Goal: Find specific page/section: Find specific page/section

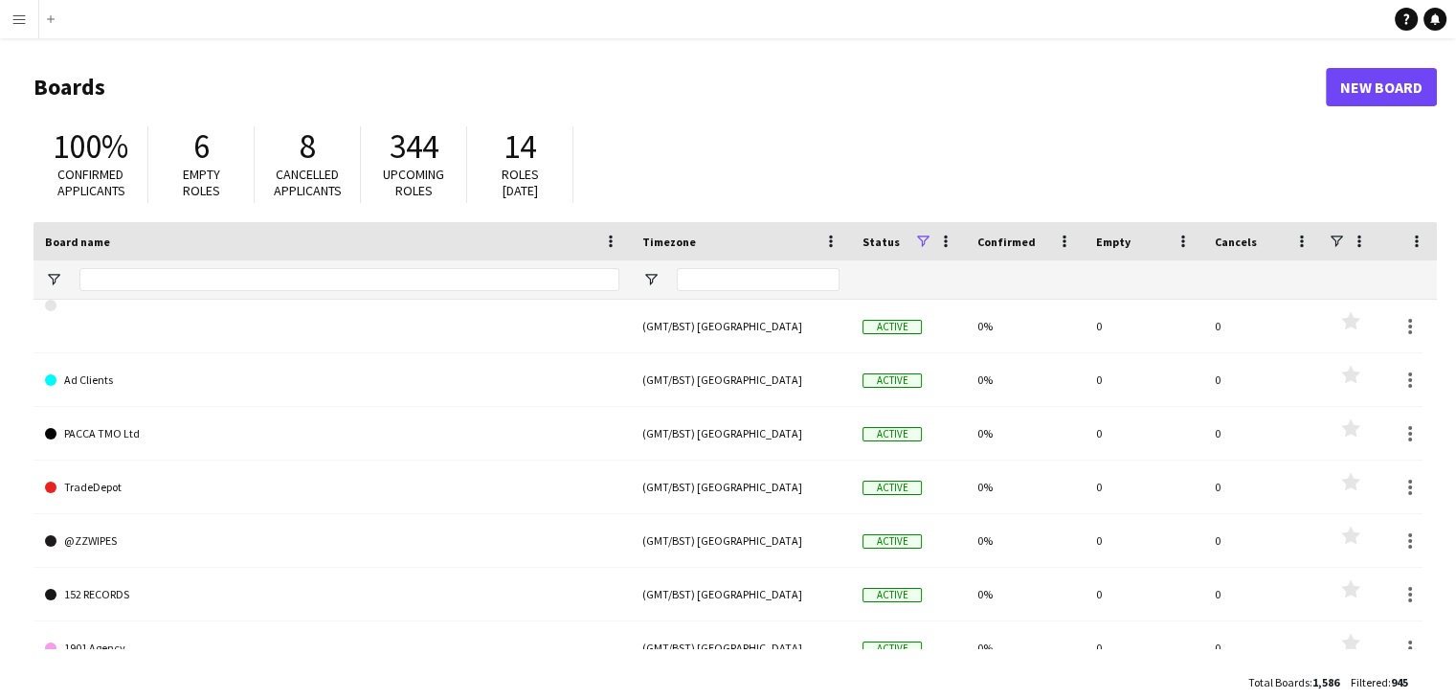
click at [29, 23] on button "Menu" at bounding box center [19, 19] width 38 height 38
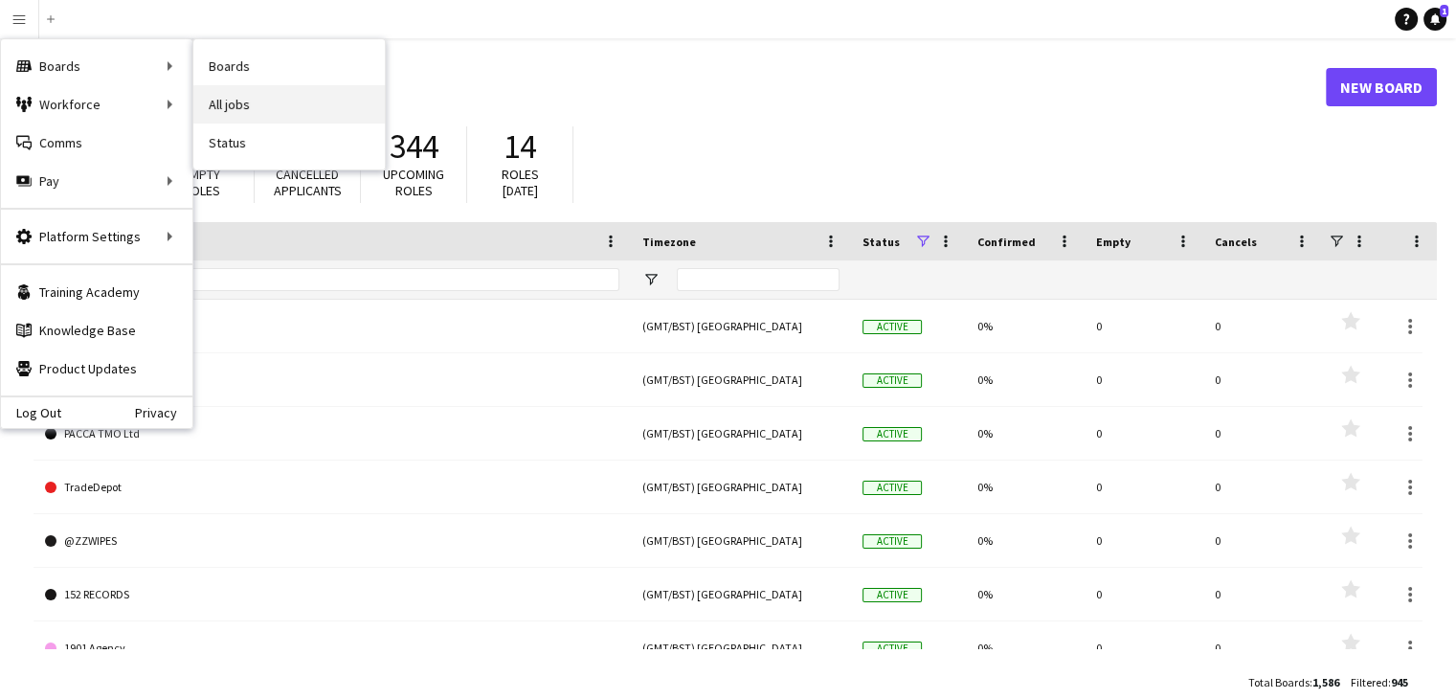
click at [370, 103] on link "All jobs" at bounding box center [288, 104] width 191 height 38
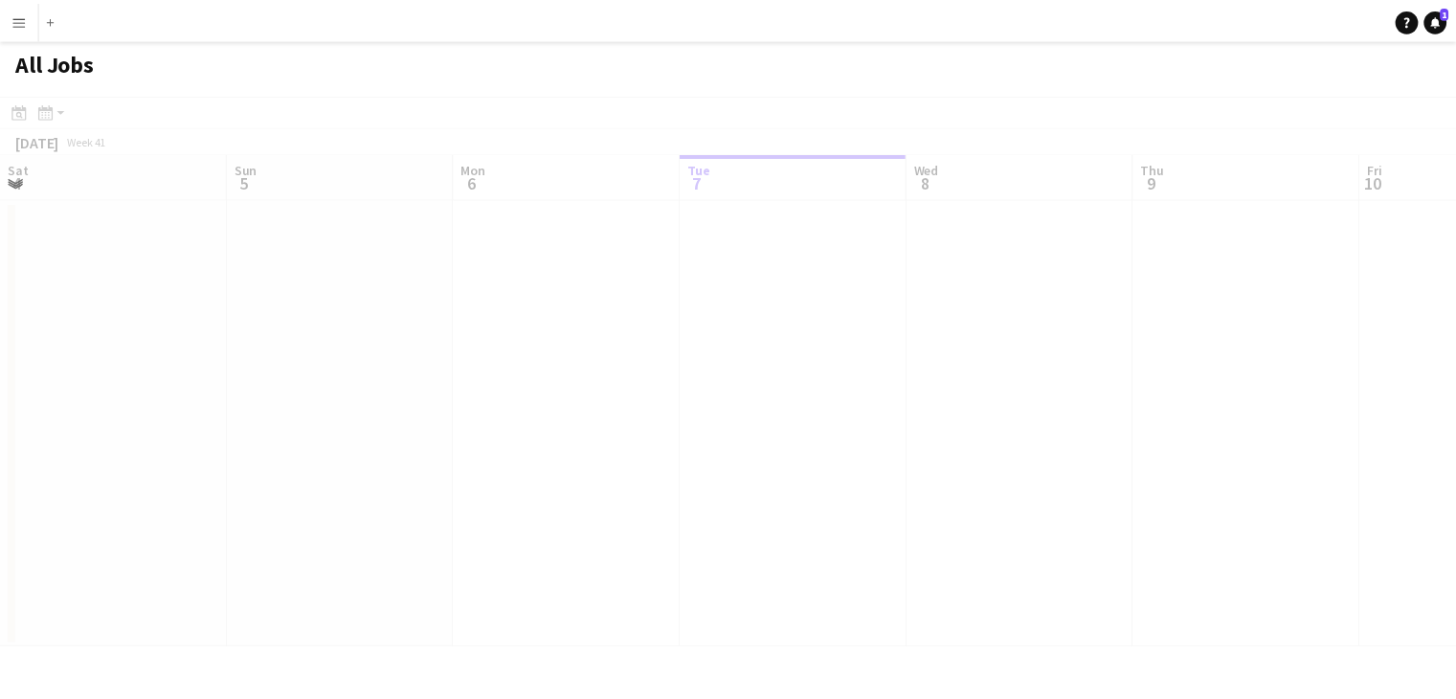
scroll to position [0, 457]
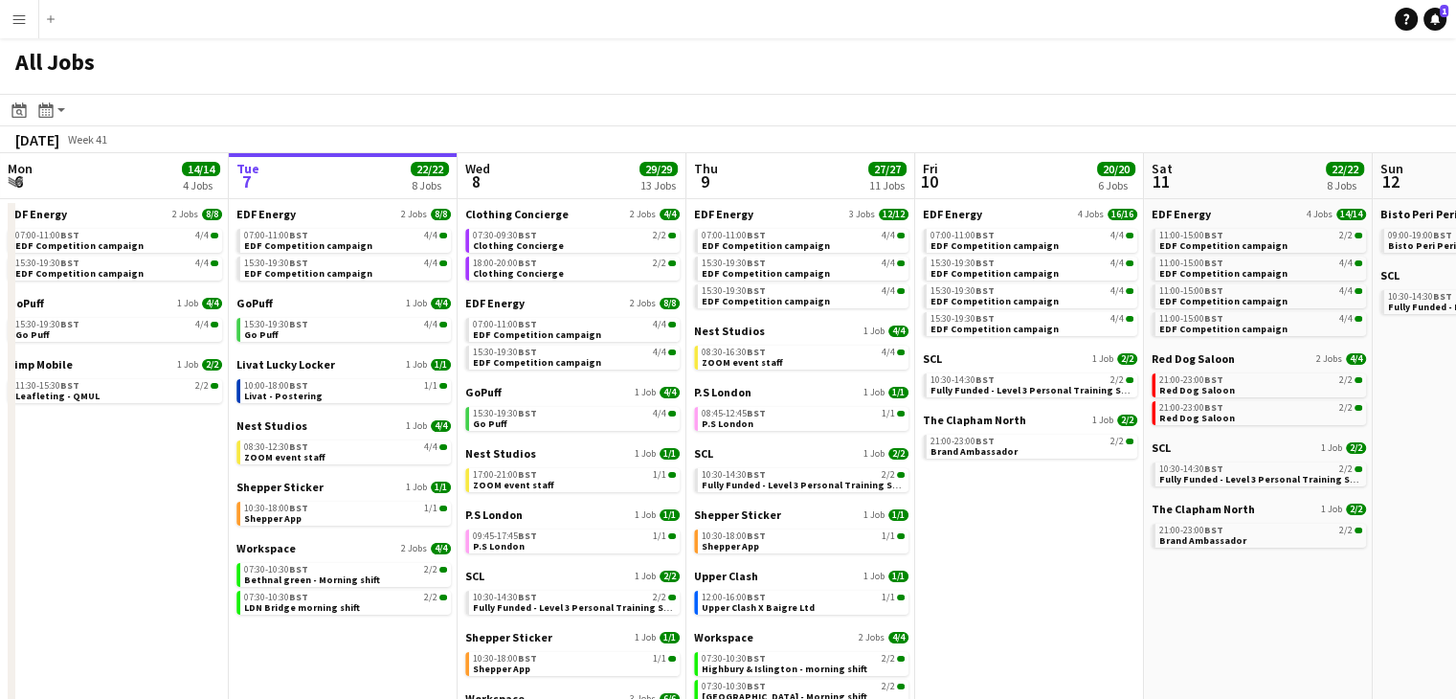
click at [15, 16] on app-icon "Menu" at bounding box center [18, 18] width 15 height 15
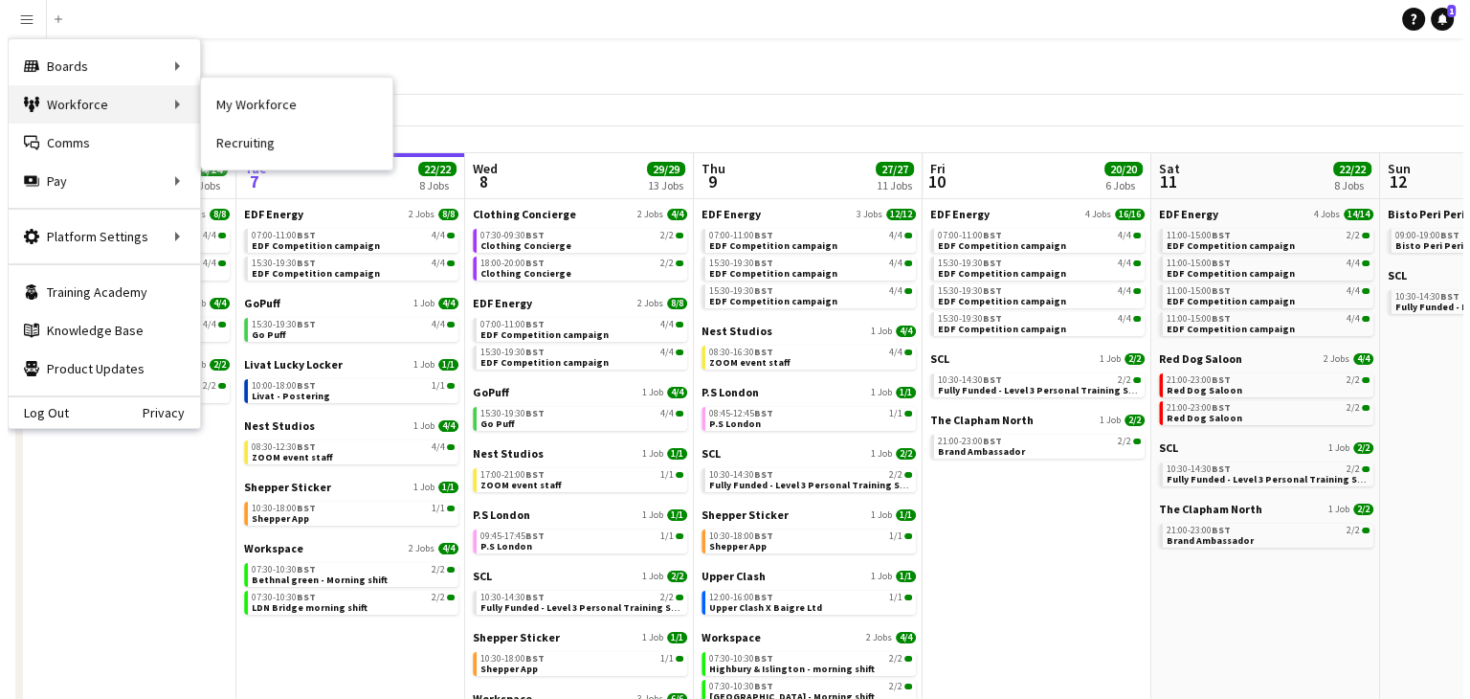
scroll to position [0, 0]
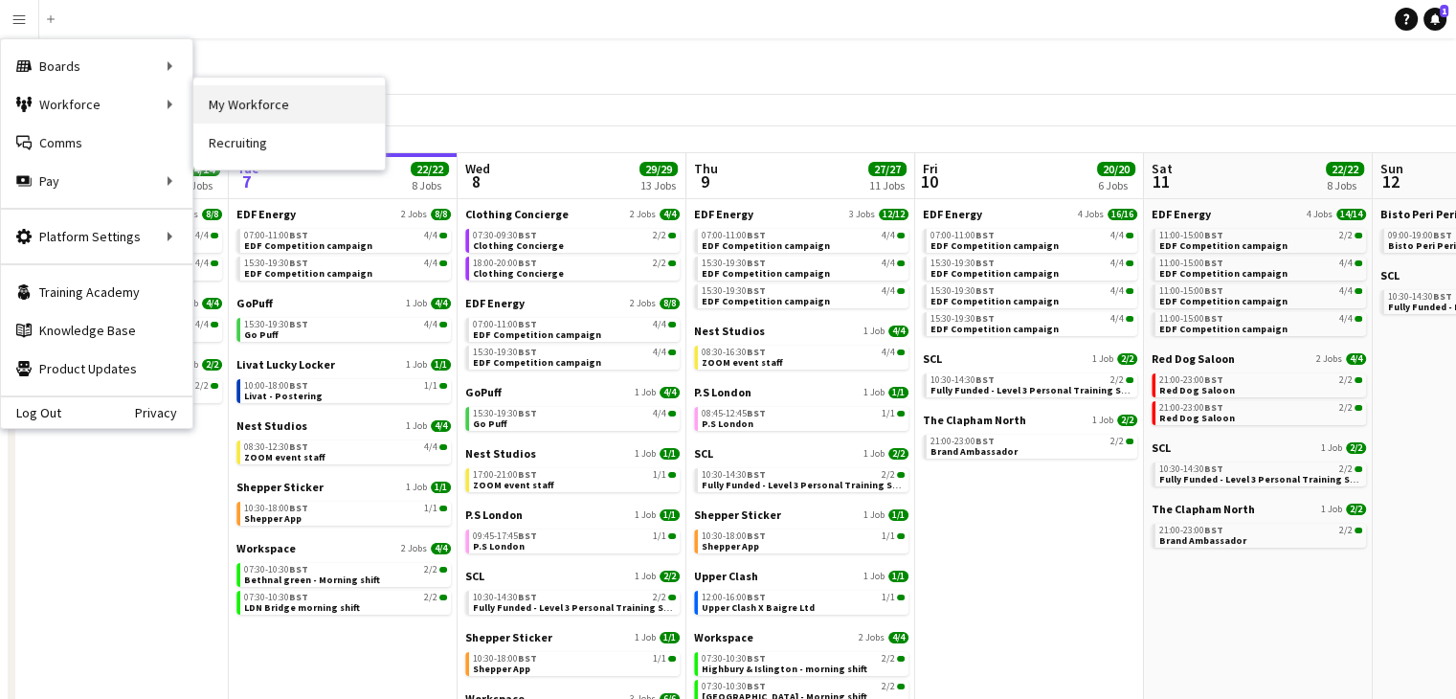
click at [256, 101] on link "My Workforce" at bounding box center [288, 104] width 191 height 38
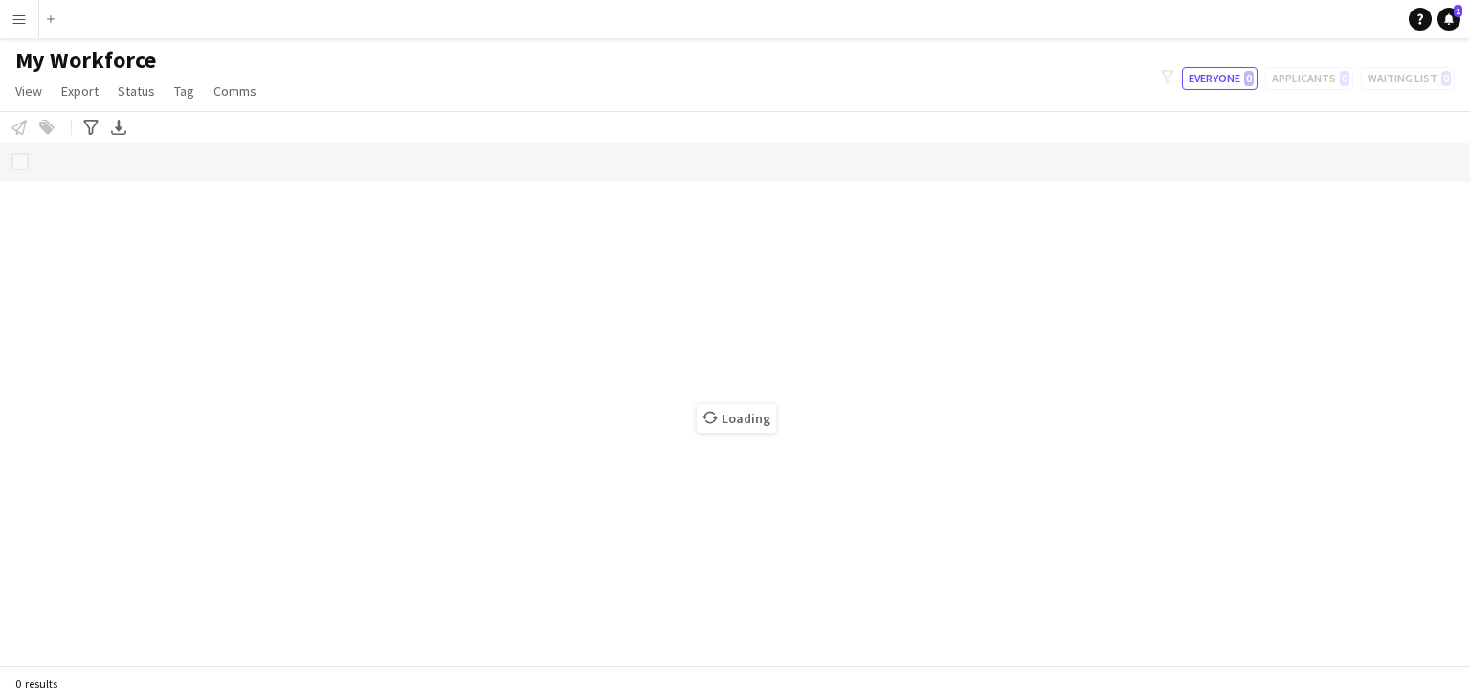
click at [97, 203] on div "Loading" at bounding box center [735, 404] width 1470 height 523
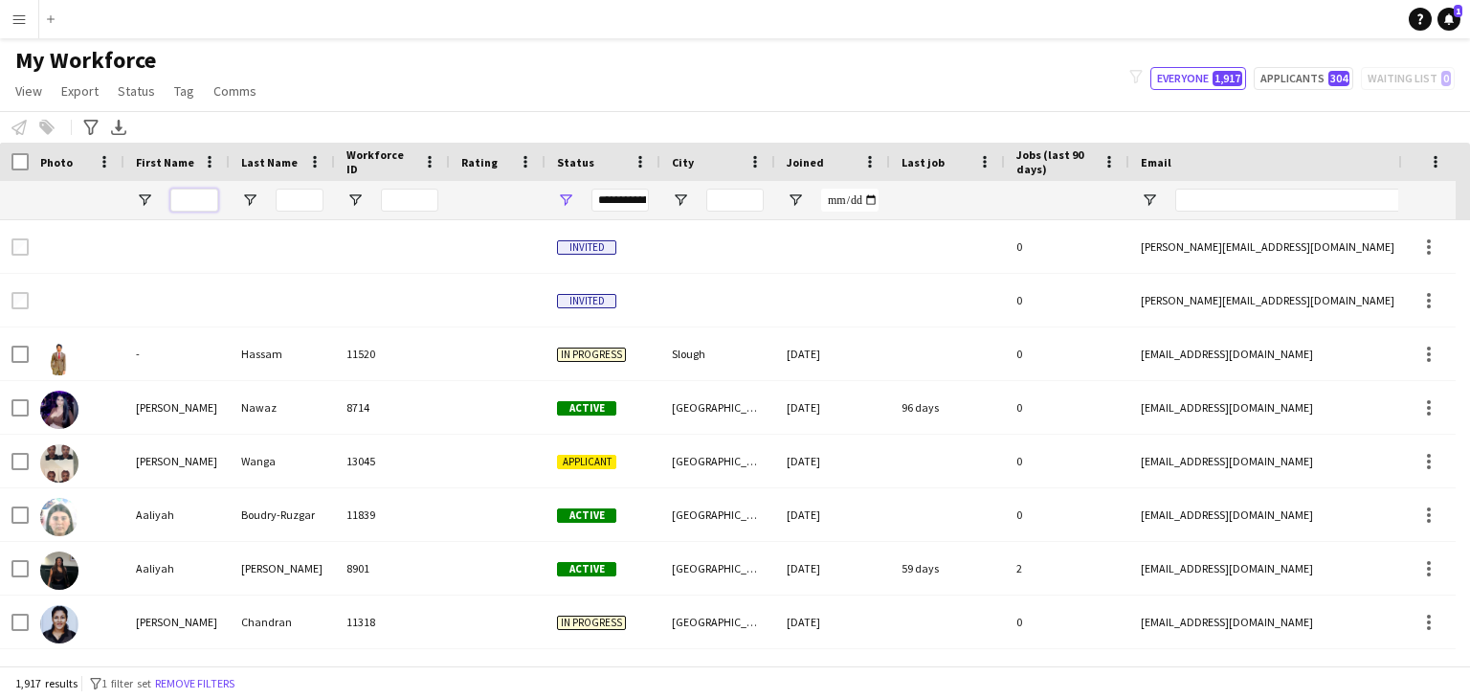
click at [182, 198] on input "First Name Filter Input" at bounding box center [194, 200] width 48 height 23
click at [27, 15] on button "Menu" at bounding box center [19, 19] width 38 height 38
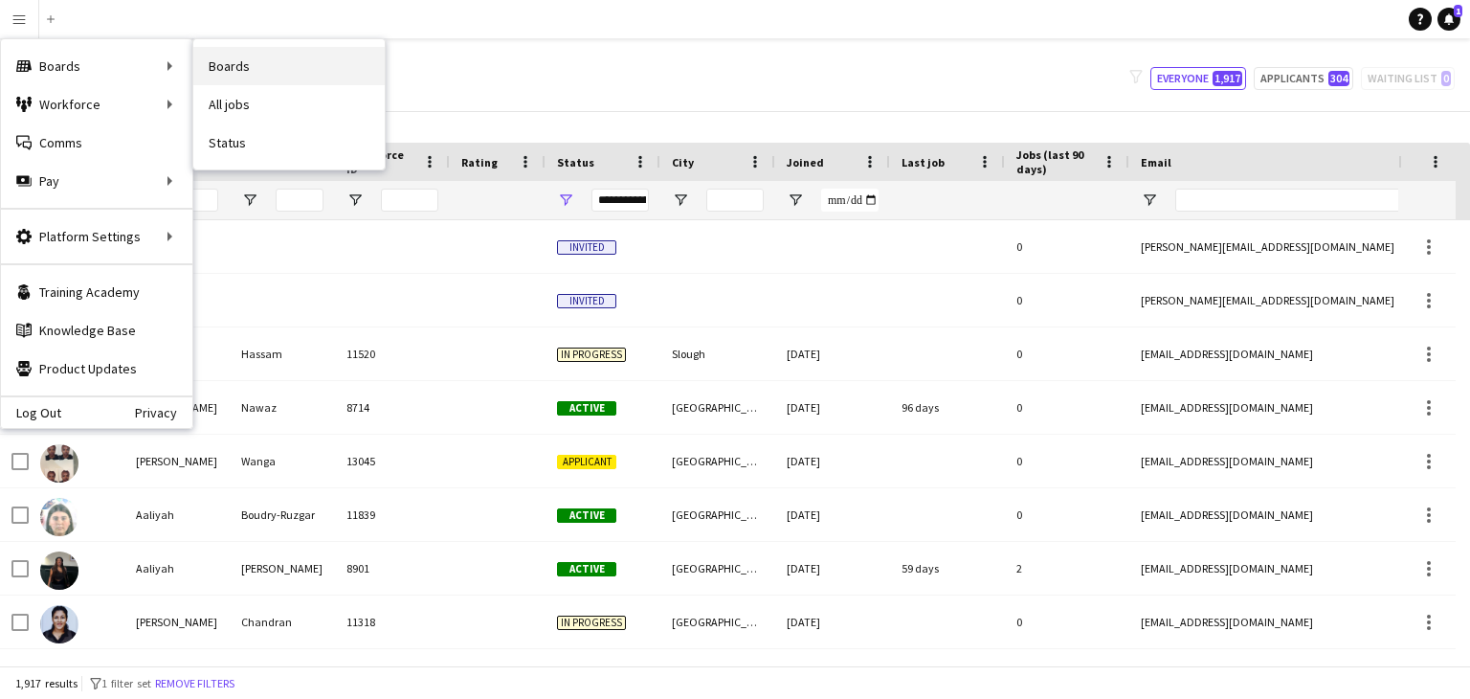
click at [256, 68] on link "Boards" at bounding box center [288, 66] width 191 height 38
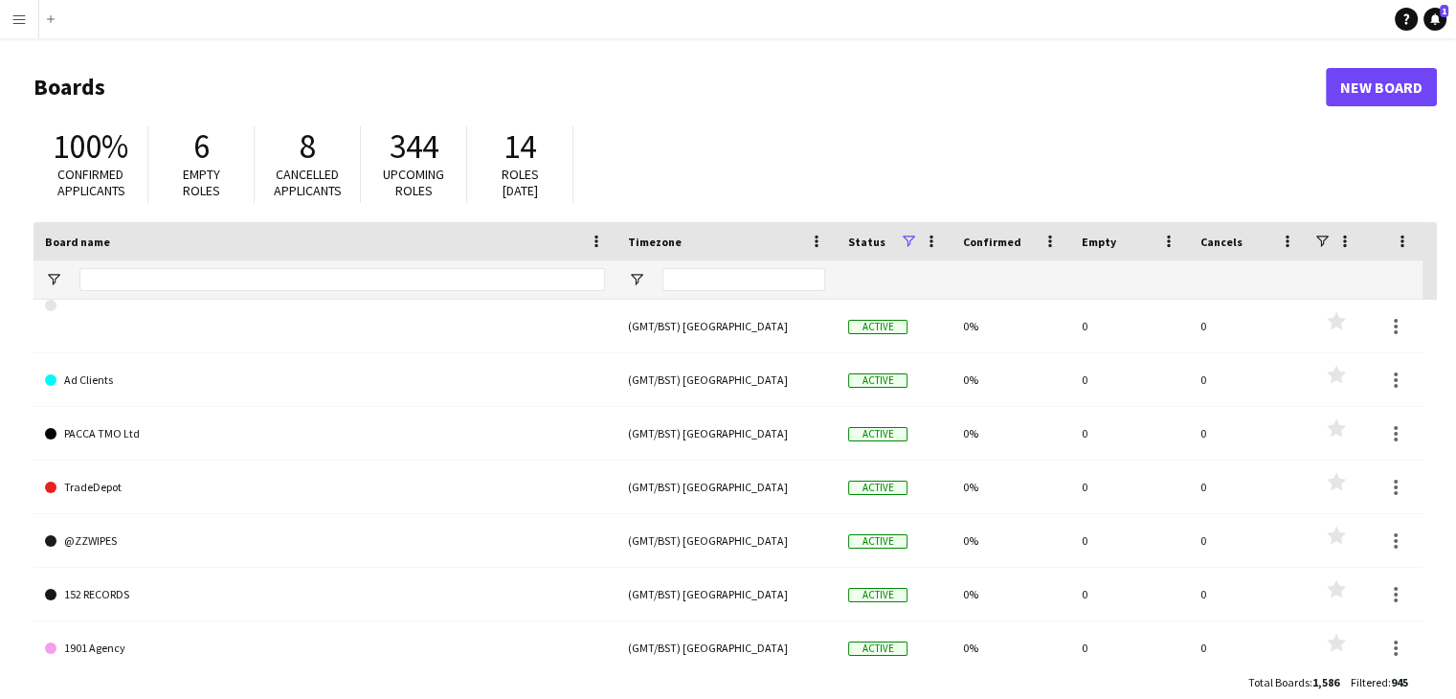
click at [160, 182] on div "6 Empty roles" at bounding box center [201, 164] width 106 height 77
click at [123, 280] on input "Board name Filter Input" at bounding box center [341, 279] width 525 height 23
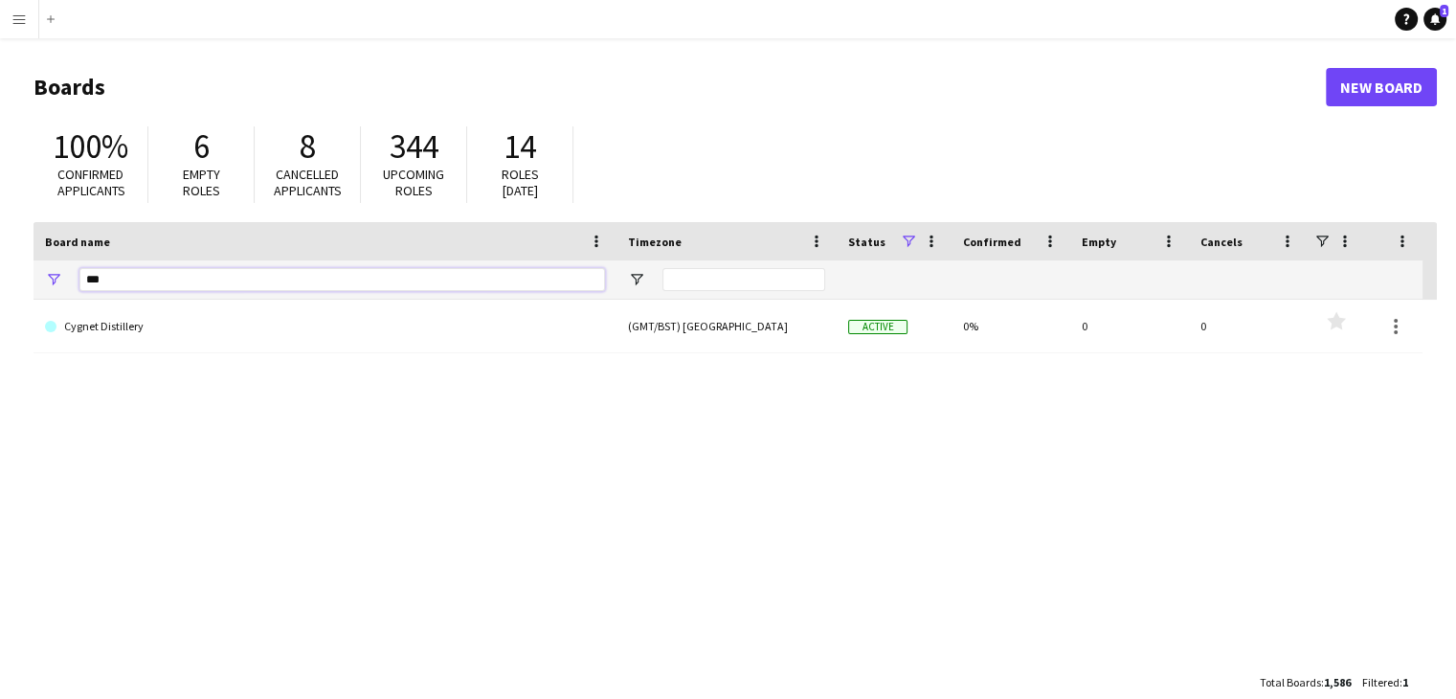
type input "***"
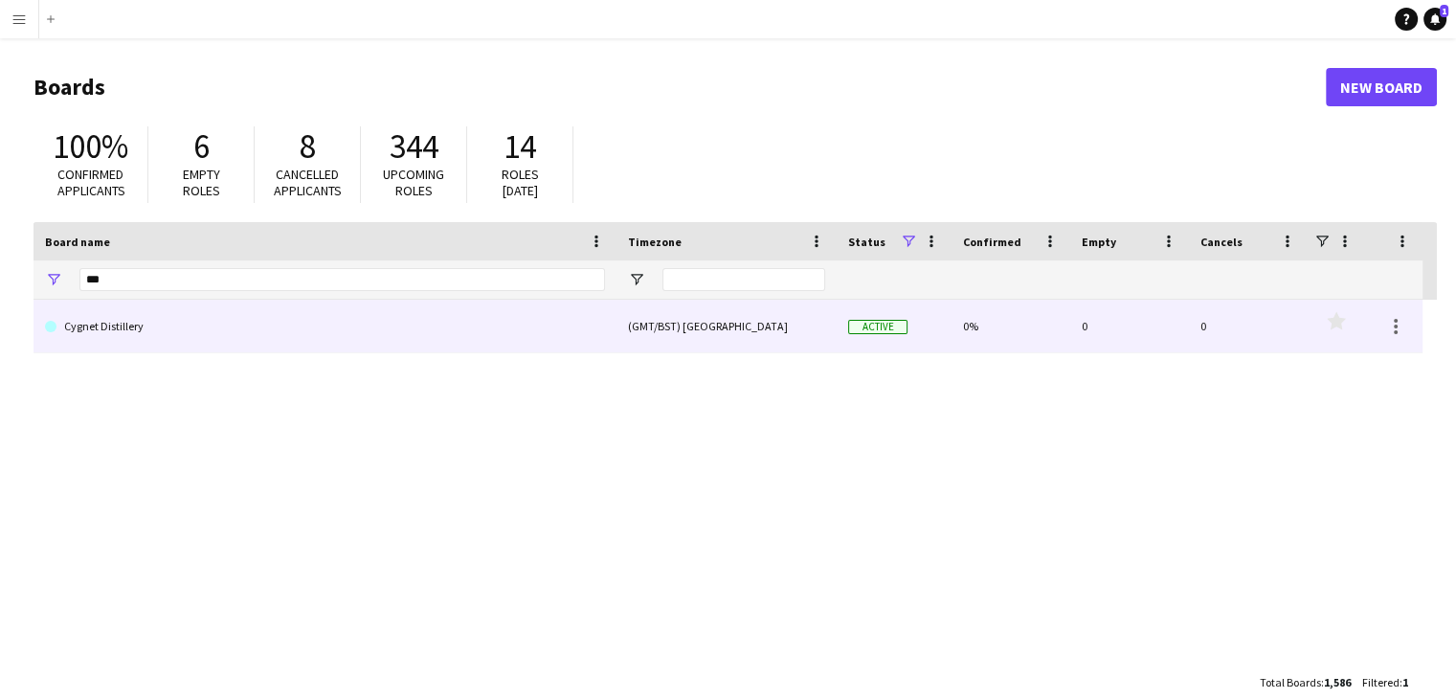
click at [153, 326] on link "Cygnet Distillery" at bounding box center [325, 327] width 560 height 54
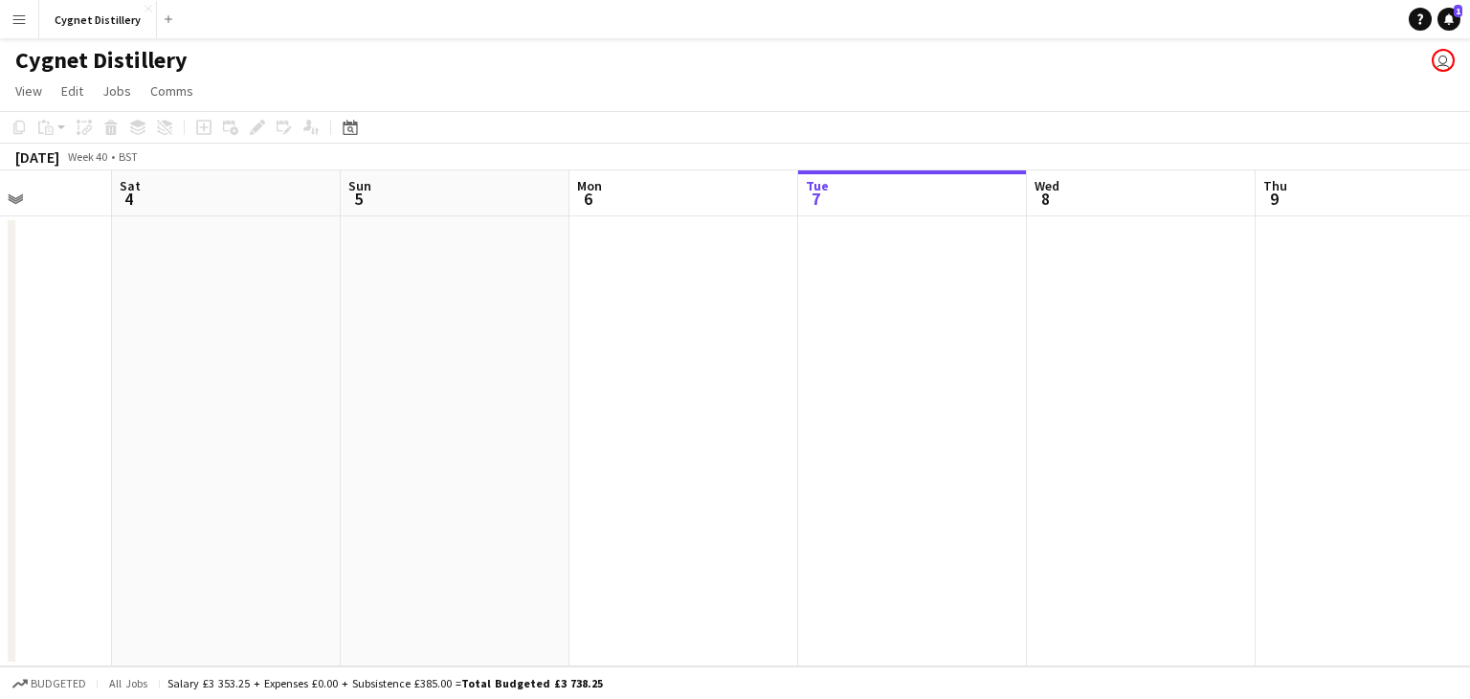
drag, startPoint x: 854, startPoint y: 415, endPoint x: 175, endPoint y: 397, distance: 678.8
click at [1136, 380] on app-calendar-viewport "Wed 1 Thu 2 Fri 3 Sat 4 Sun 5 Mon 6 Tue 7 Wed 8 Thu 9 Fri 10 Sat 11 Sun 12" at bounding box center [735, 418] width 1470 height 496
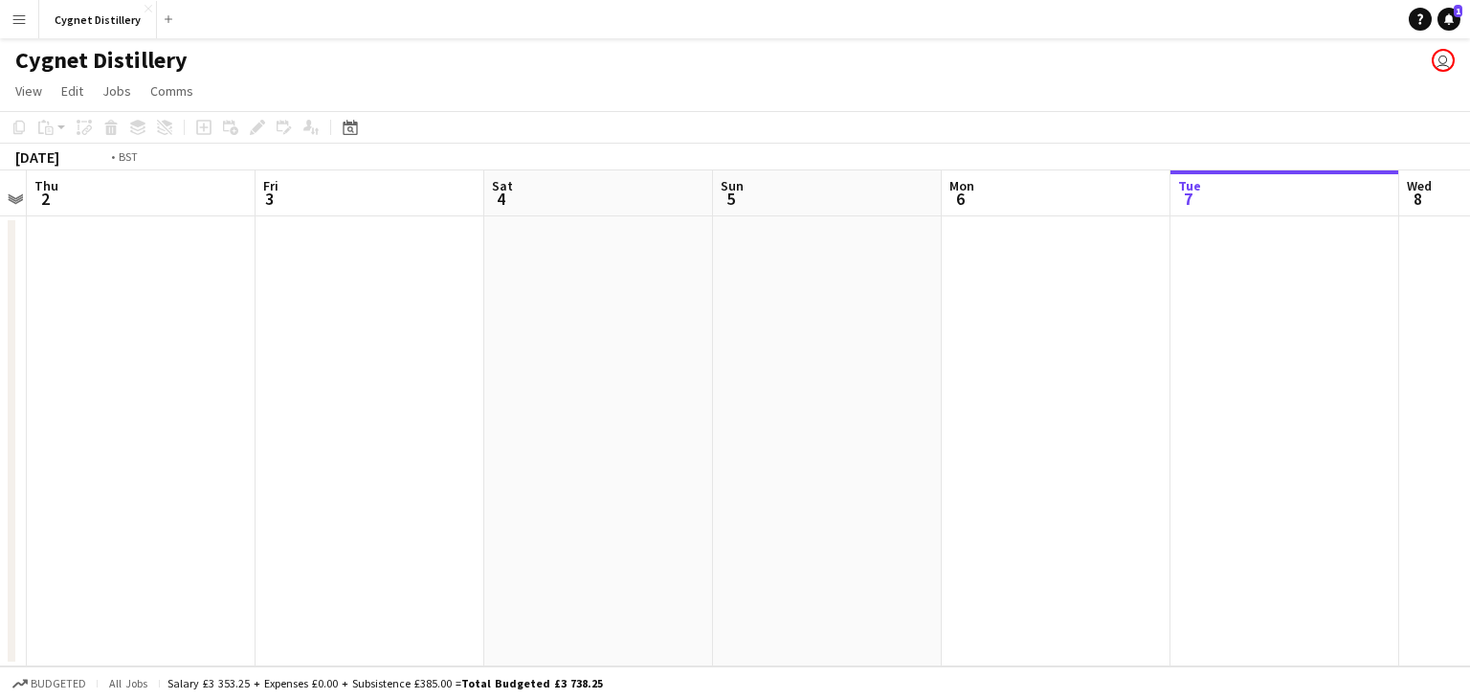
click at [1237, 365] on app-calendar-viewport "Tue 30 Wed 1 Thu 2 Fri 3 Sat 4 Sun 5 Mon 6 Tue 7 Wed 8 Thu 9 Fri 10 Sat 11" at bounding box center [735, 418] width 1470 height 496
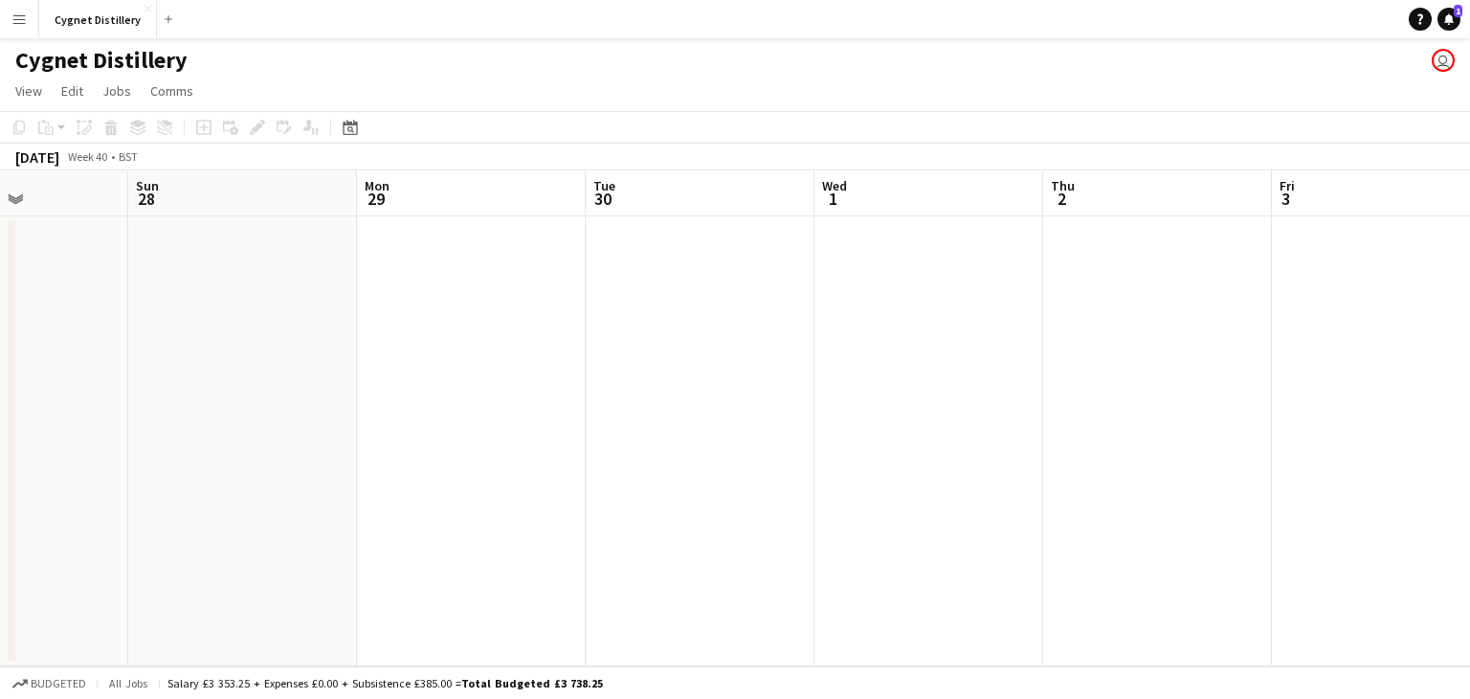
drag, startPoint x: 145, startPoint y: 410, endPoint x: 1109, endPoint y: 423, distance: 964.8
click at [1178, 412] on app-calendar-viewport "Thu 25 Fri 26 Sat 27 Sun 28 Mon 29 Tue 30 Wed 1 Thu 2 Fri 3 Sat 4 Sun 5 Mon 6" at bounding box center [735, 418] width 1470 height 496
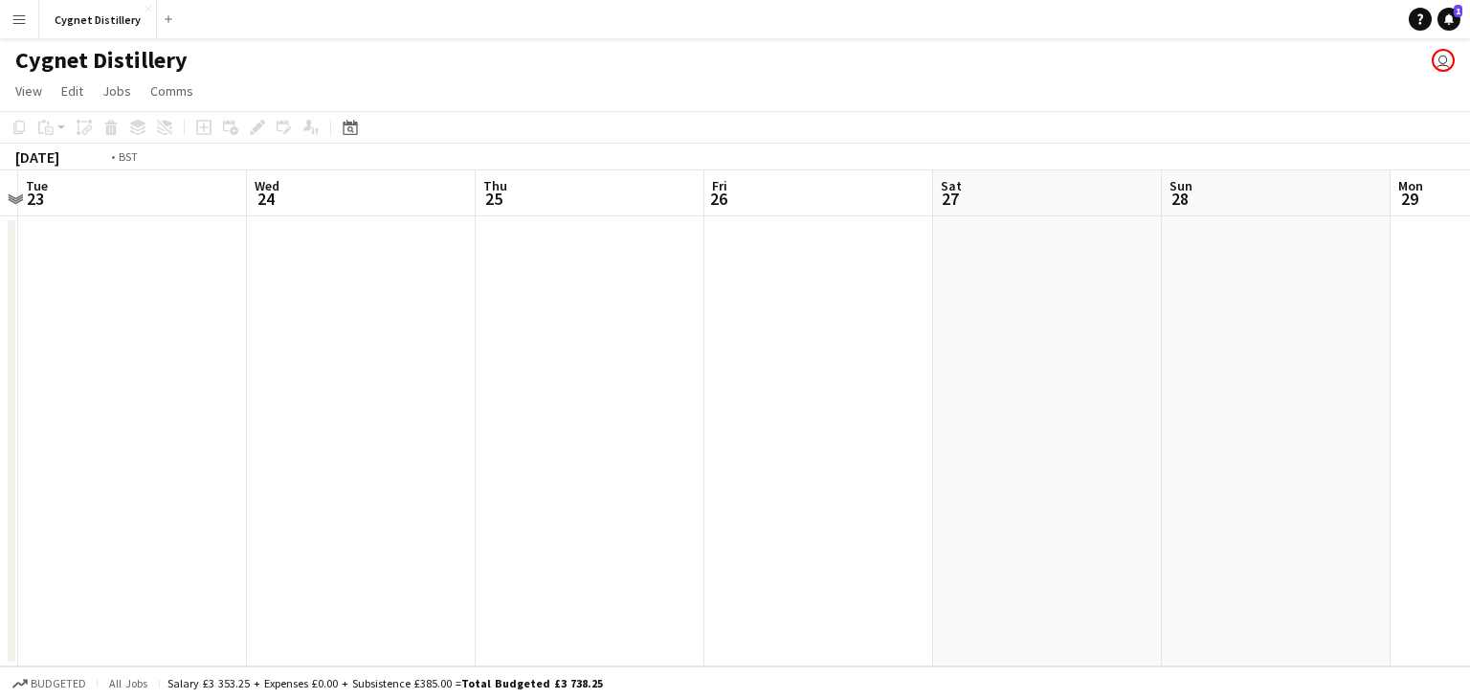
drag, startPoint x: 456, startPoint y: 552, endPoint x: 1317, endPoint y: 564, distance: 861.4
click at [1261, 571] on app-calendar-viewport "Sun 21 Mon 22 Tue 23 Wed 24 Thu 25 Fri 26 Sat 27 Sun 28 Mon 29 Tue 30 Wed 1 Thu…" at bounding box center [735, 418] width 1470 height 496
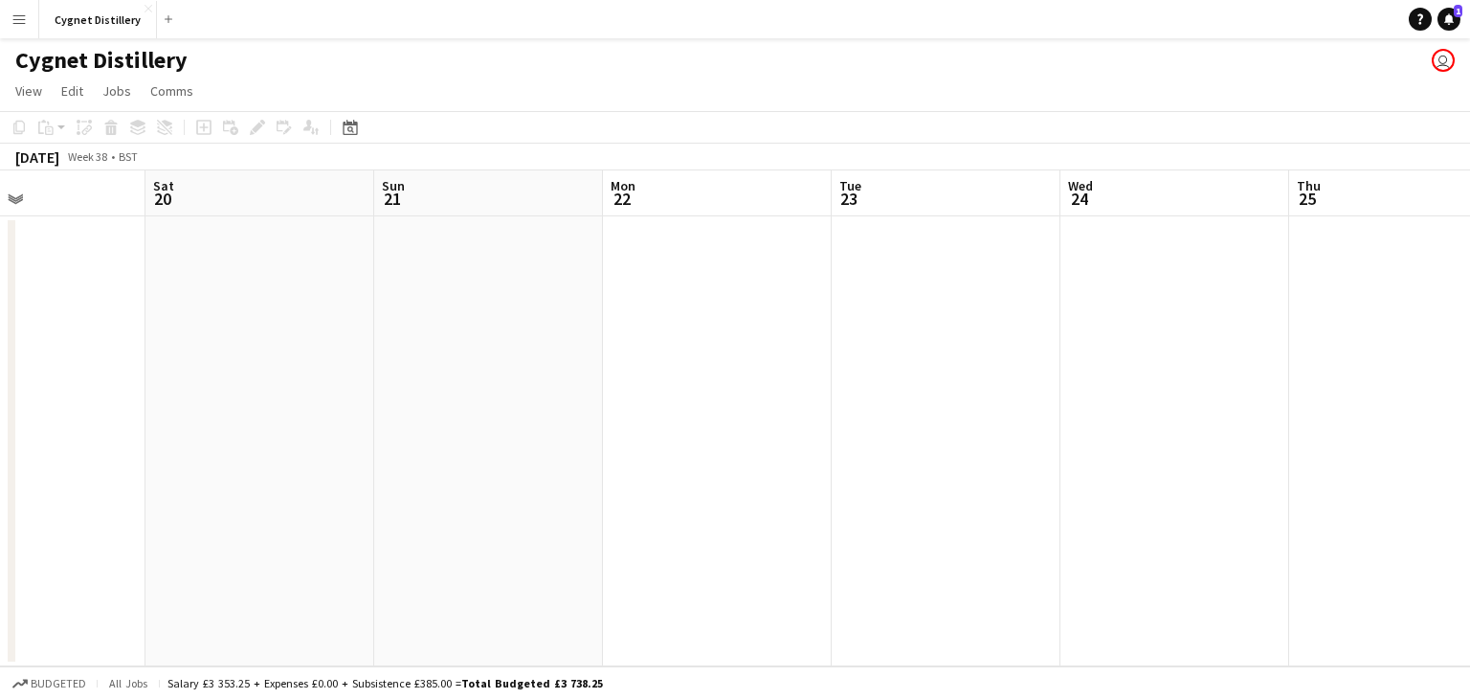
drag, startPoint x: 524, startPoint y: 568, endPoint x: 1304, endPoint y: 460, distance: 787.3
click at [1437, 478] on app-calendar-viewport "Wed 17 Thu 18 Fri 19 Sat 20 Sun 21 Mon 22 Tue 23 Wed 24 Thu 25 Fri 26 Sat 27 Su…" at bounding box center [735, 418] width 1470 height 496
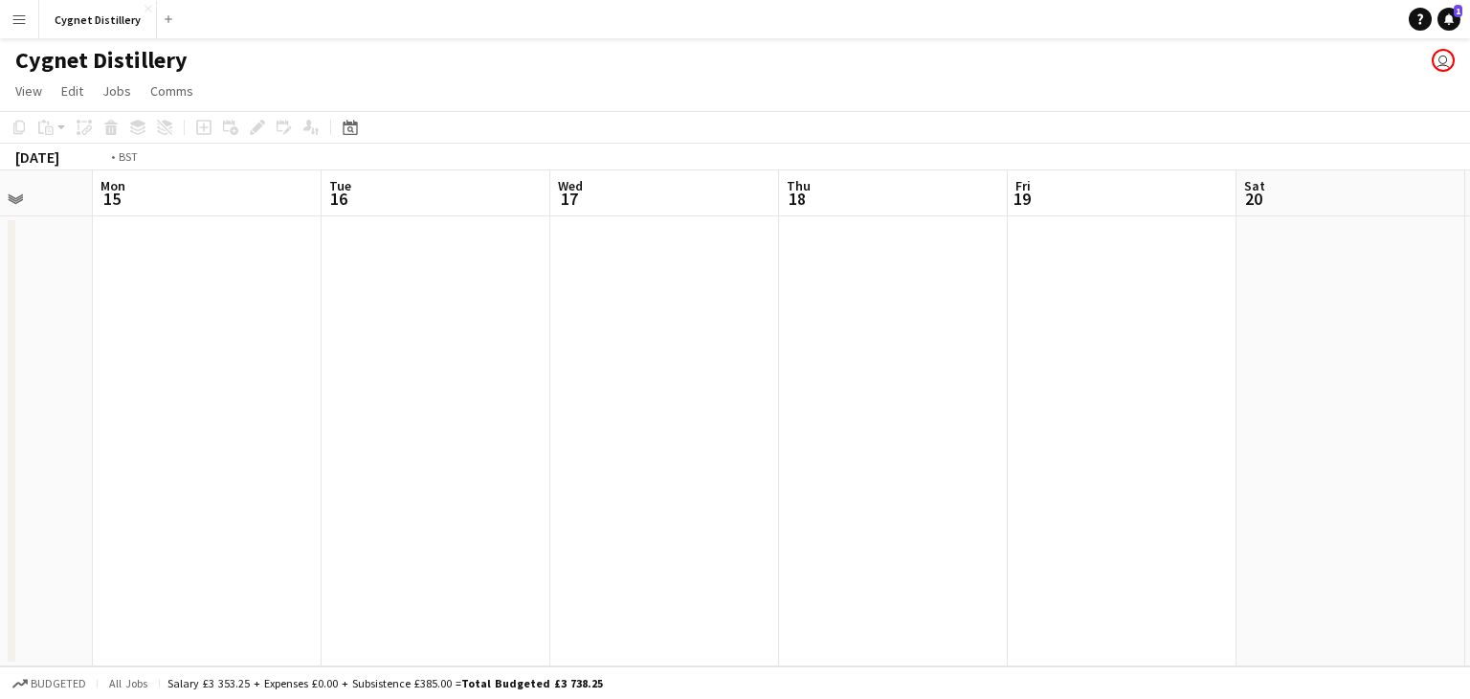
drag, startPoint x: 638, startPoint y: 460, endPoint x: 1175, endPoint y: 449, distance: 537.0
click at [1469, 474] on html "Menu Boards Boards Boards All jobs Status Workforce Workforce My Workforce Recr…" at bounding box center [735, 349] width 1470 height 699
drag, startPoint x: 957, startPoint y: 485, endPoint x: 792, endPoint y: 473, distance: 165.1
click at [1390, 489] on app-calendar-viewport "Tue 9 Wed 10 Thu 11 Fri 12 Sat 13 Sun 14 Mon 15 Tue 16 Wed 17 Thu 18 Fri 19 Sat…" at bounding box center [735, 418] width 1470 height 496
click at [900, 431] on app-calendar-viewport "Sat 6 Sun 7 Mon 8 Tue 9 Wed 10 Thu 11 Fri 12 Sat 13 Sun 14 Mon 15 Tue 16 Wed 17" at bounding box center [735, 418] width 1470 height 496
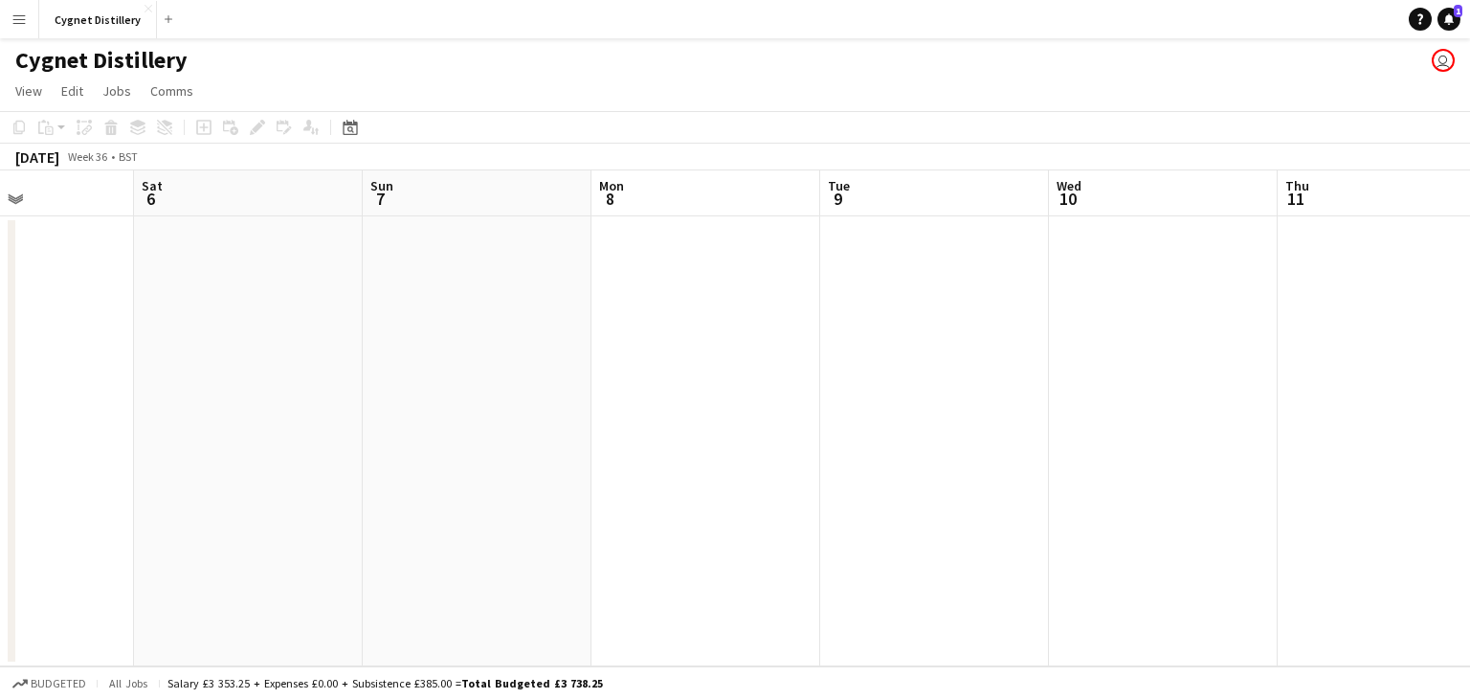
drag, startPoint x: 327, startPoint y: 429, endPoint x: 1224, endPoint y: 429, distance: 896.7
click at [1112, 429] on app-calendar-viewport "Wed 3 Thu 4 Fri 5 Sat 6 Sun 7 Mon 8 Tue 9 Wed 10 Thu 11 Fri 12 Sat 13 Sun 14" at bounding box center [735, 418] width 1470 height 496
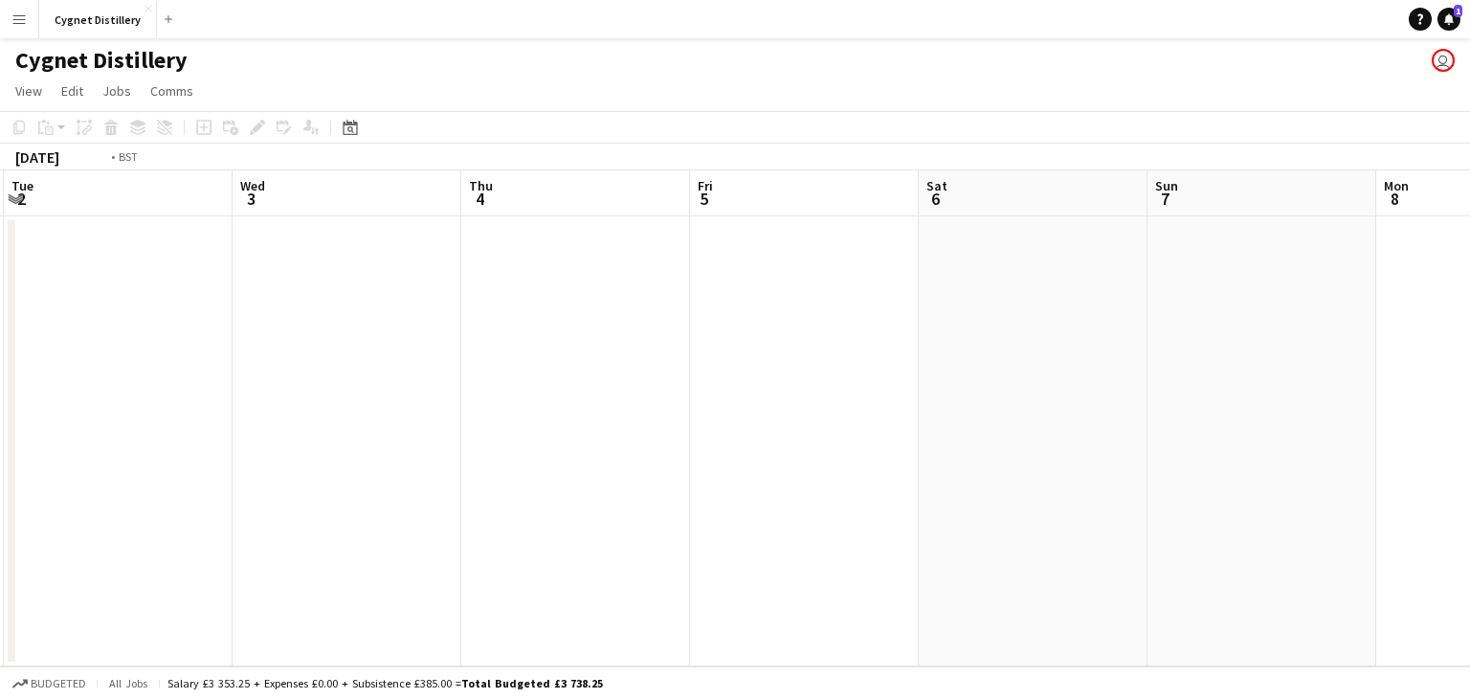
drag, startPoint x: 769, startPoint y: 430, endPoint x: 947, endPoint y: 431, distance: 177.1
click at [1092, 430] on app-calendar-viewport "Sun 31 Mon 1 Tue 2 Wed 3 Thu 4 Fri 5 Sat 6 Sun 7 Mon 8 Tue 9 Wed 10 Thu 11" at bounding box center [735, 418] width 1470 height 496
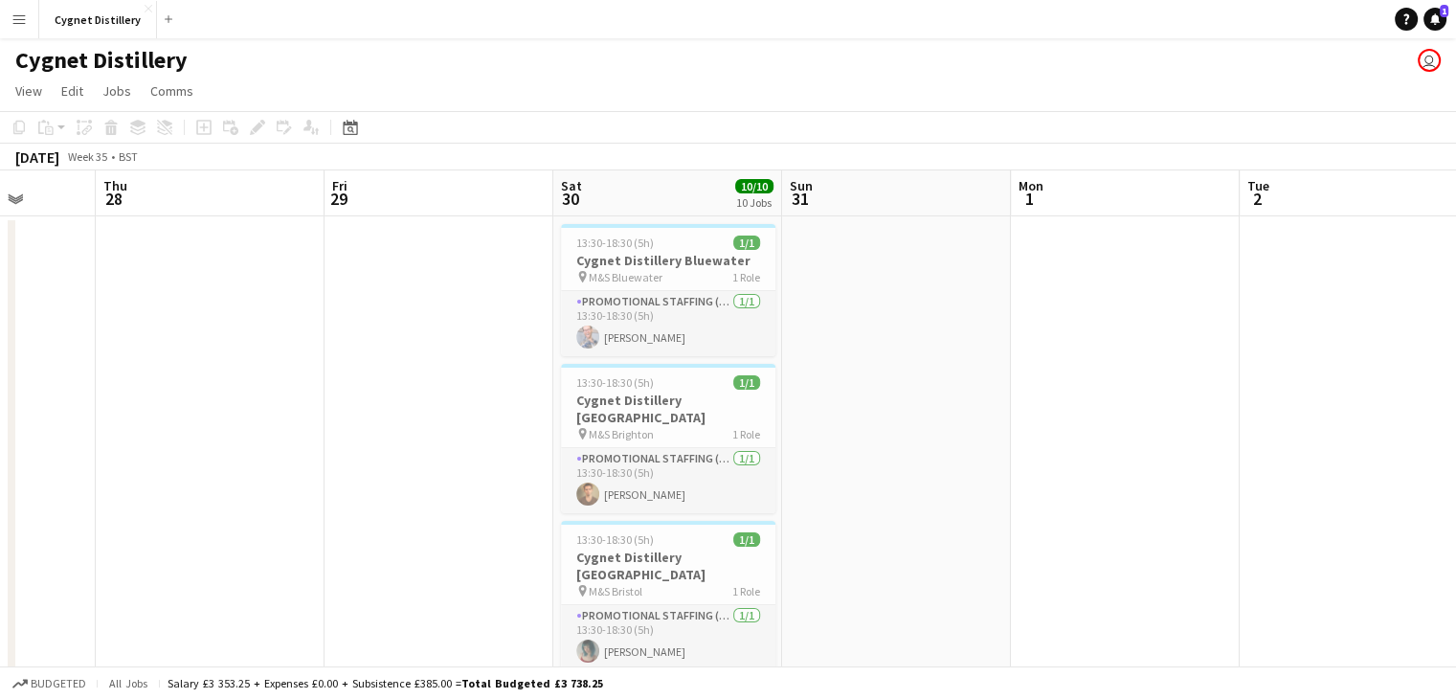
scroll to position [0, 536]
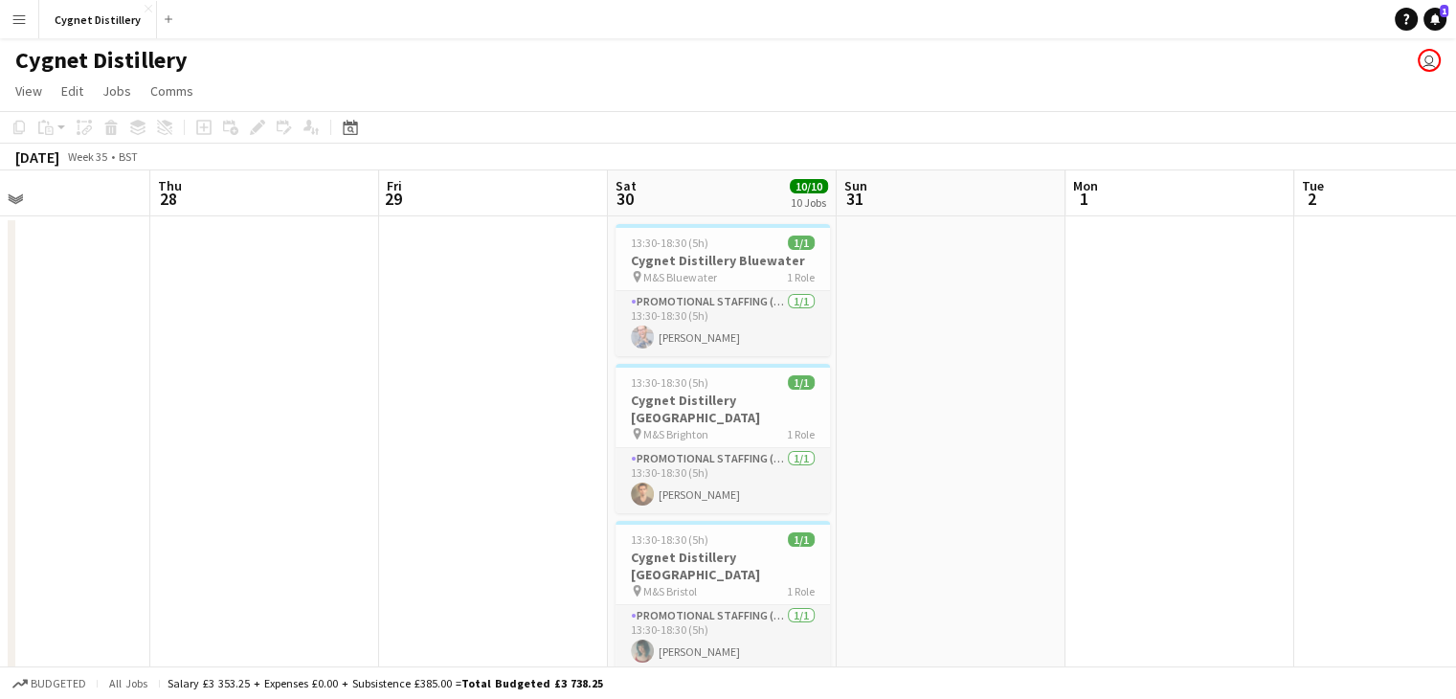
drag, startPoint x: 430, startPoint y: 434, endPoint x: 484, endPoint y: 422, distance: 55.7
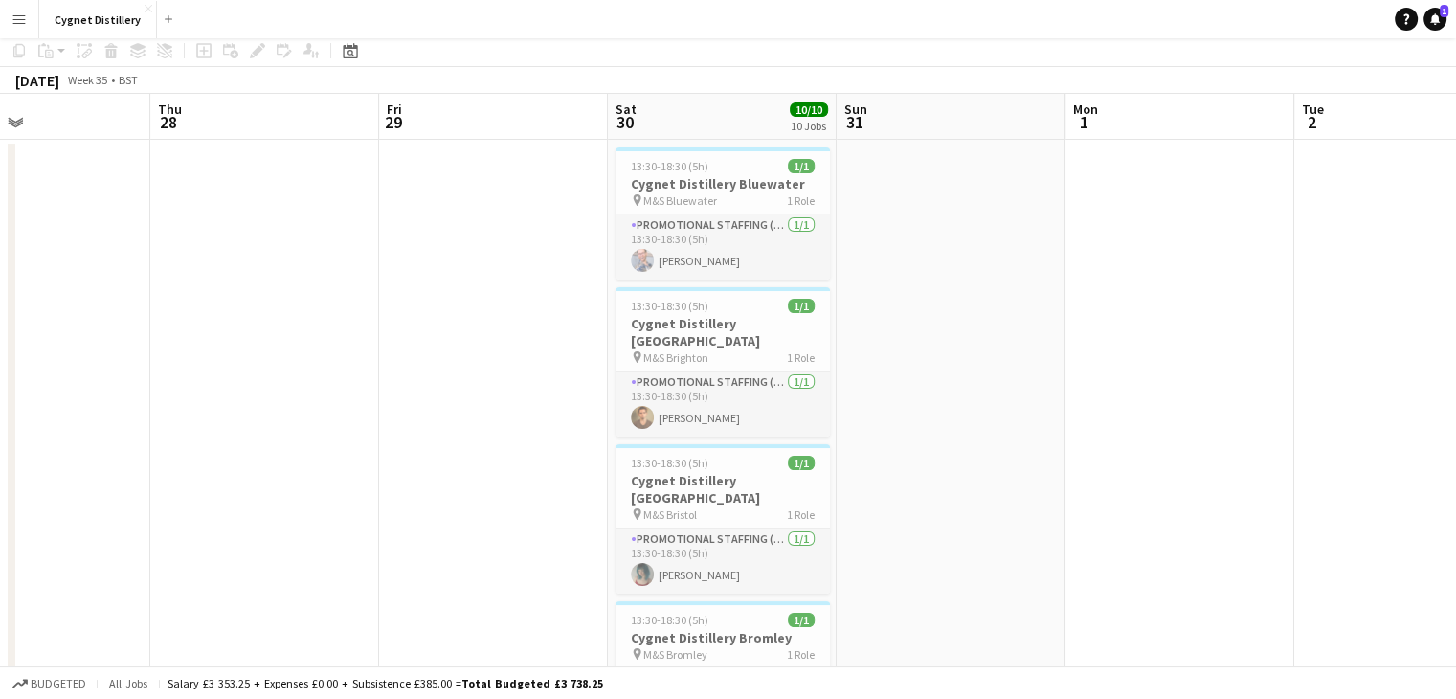
scroll to position [0, 0]
